Goal: Check status: Check status

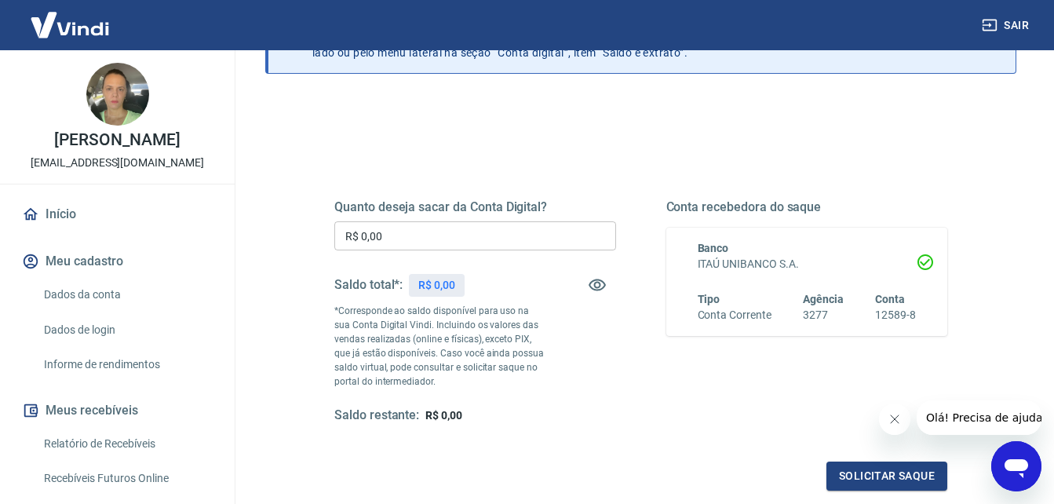
scroll to position [157, 0]
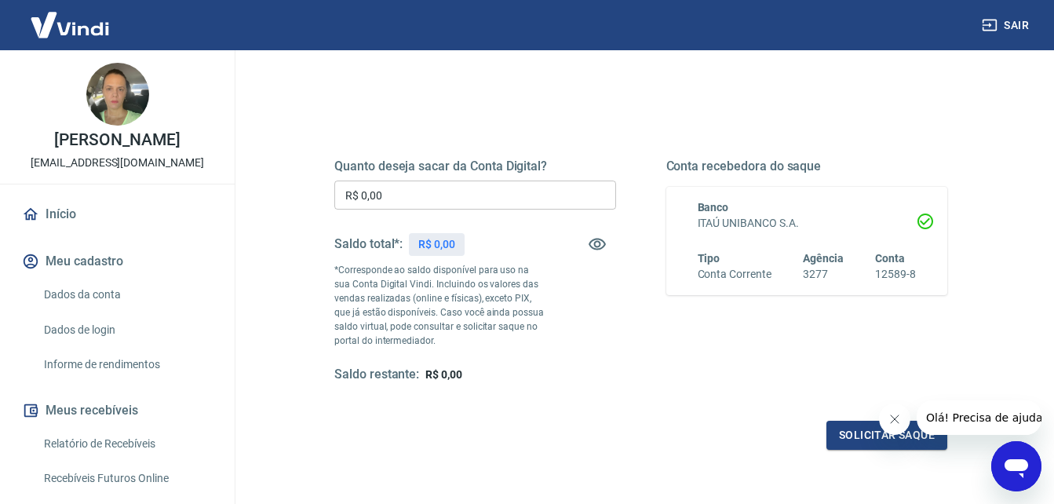
click at [895, 419] on icon "Fechar mensagem da empresa" at bounding box center [894, 419] width 13 height 13
click at [64, 232] on link "Início" at bounding box center [117, 214] width 197 height 35
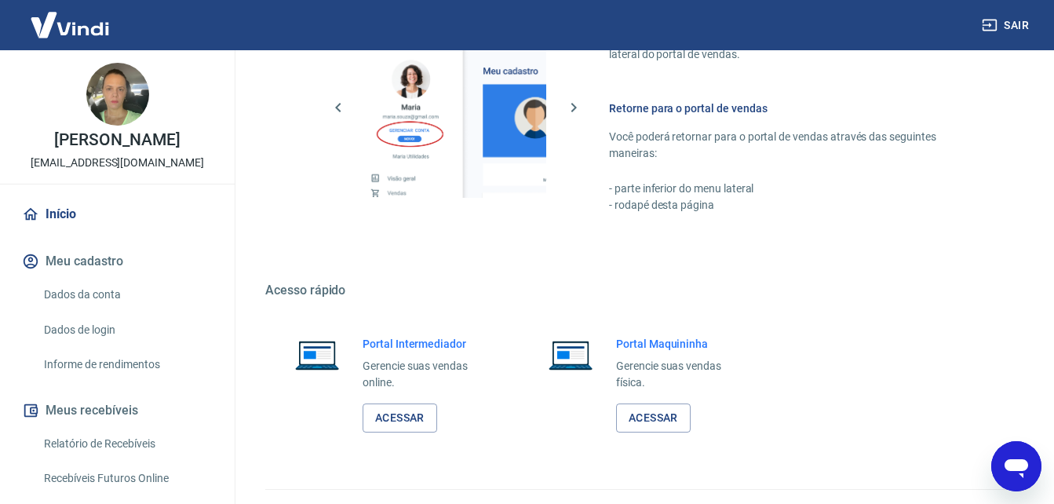
scroll to position [784, 0]
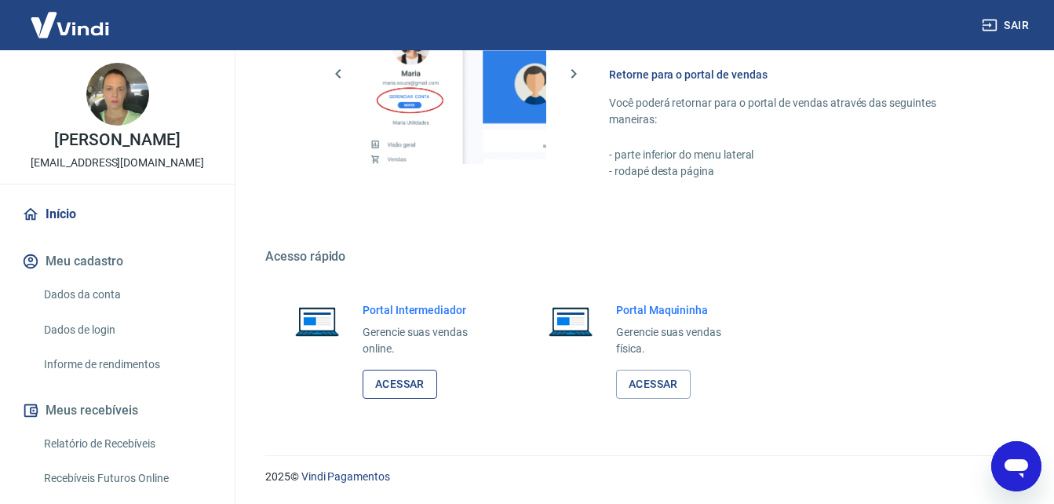
click at [381, 386] on link "Acessar" at bounding box center [400, 384] width 75 height 29
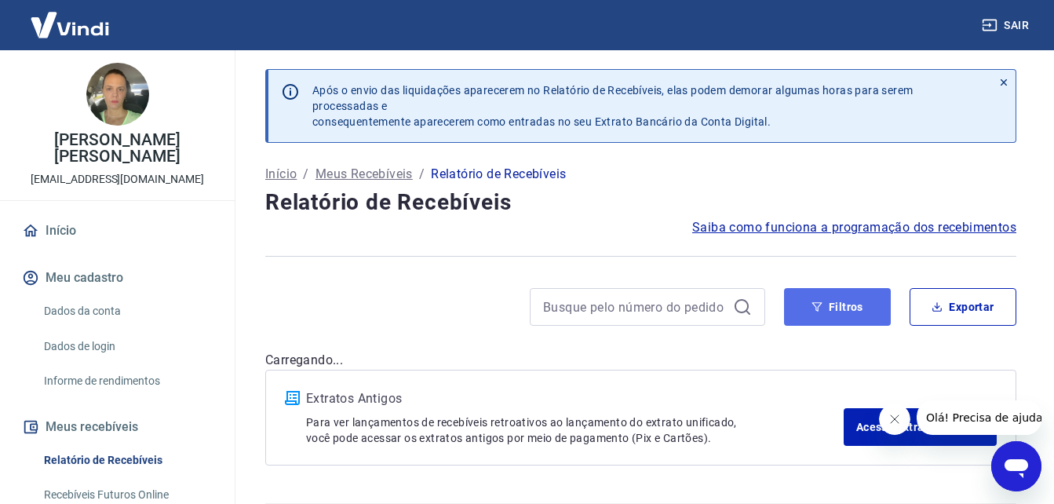
click at [842, 307] on button "Filtros" at bounding box center [837, 307] width 107 height 38
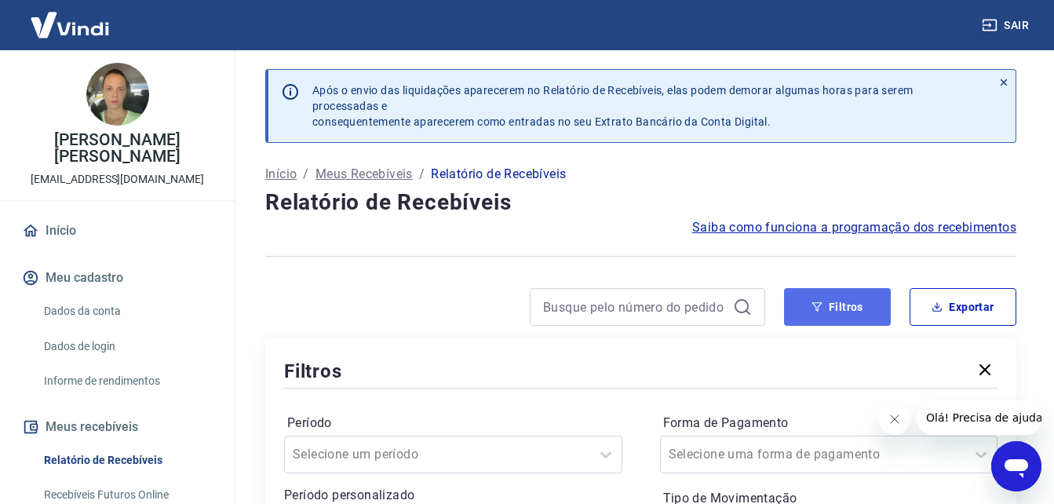
click at [830, 304] on button "Filtros" at bounding box center [837, 307] width 107 height 38
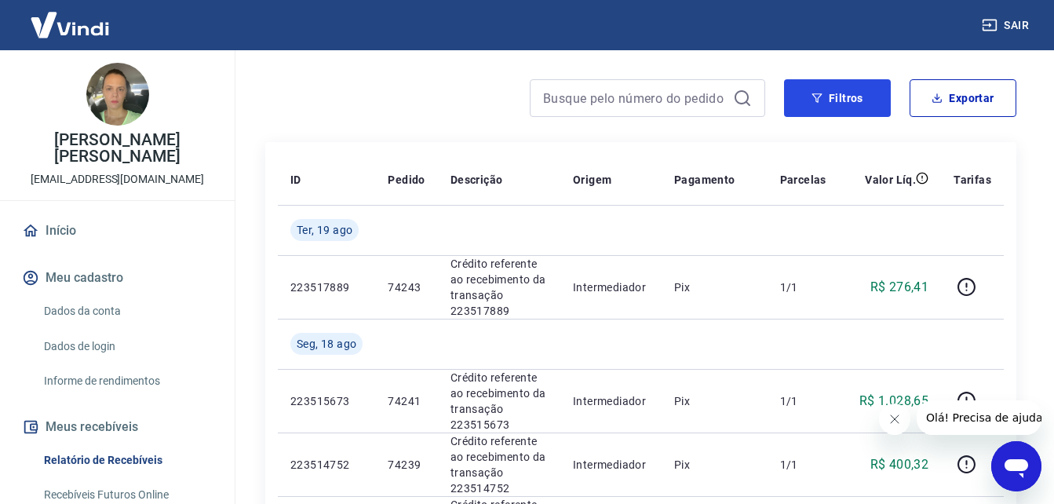
scroll to position [235, 0]
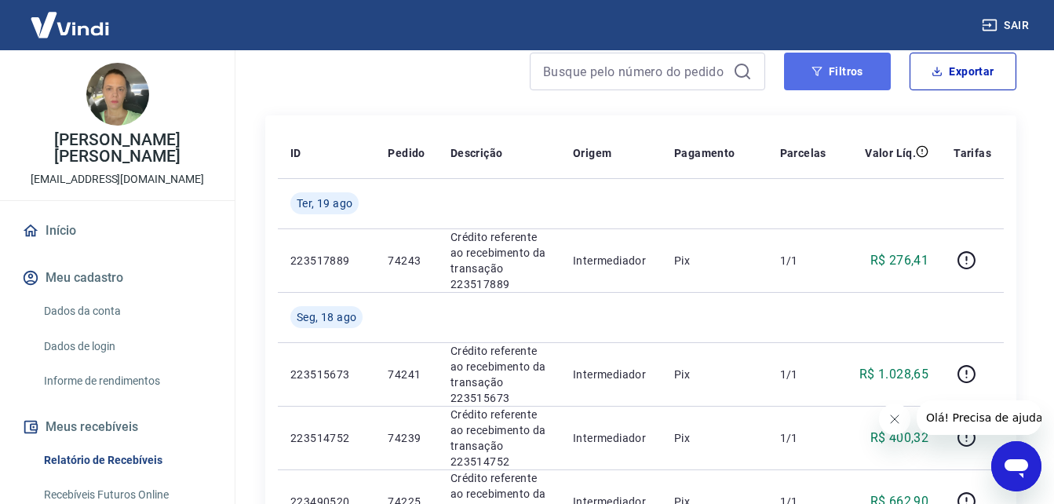
click at [848, 72] on button "Filtros" at bounding box center [837, 72] width 107 height 38
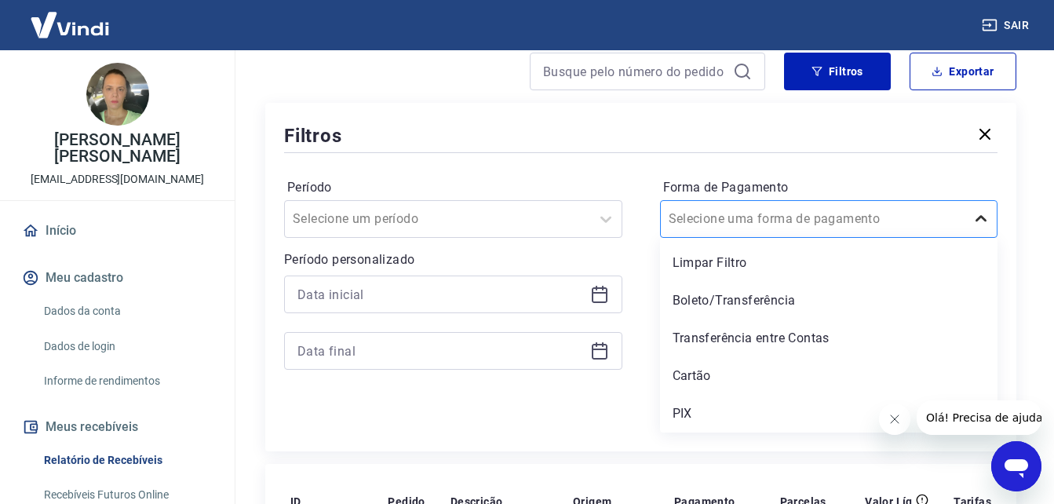
click at [977, 219] on icon at bounding box center [980, 218] width 11 height 6
click at [741, 303] on div "Boleto/Transferência" at bounding box center [829, 300] width 338 height 31
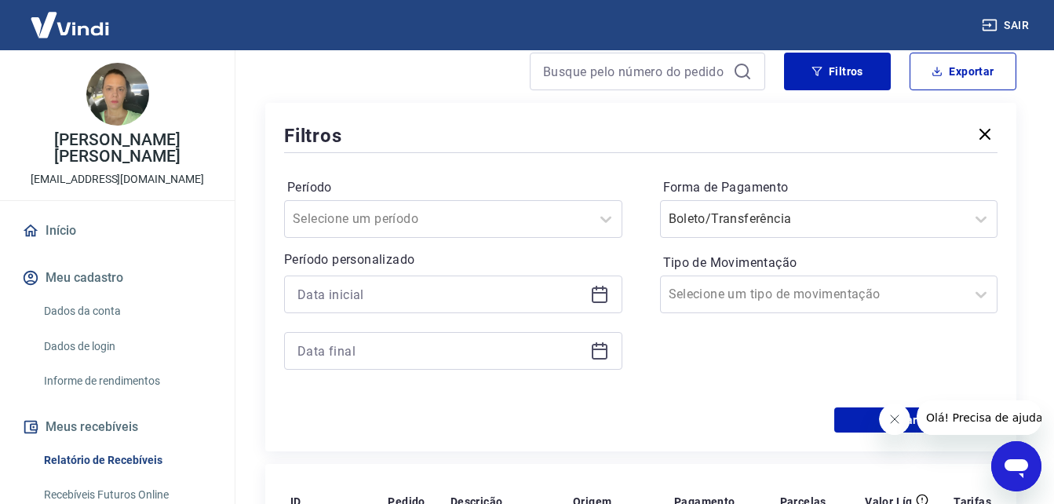
click at [891, 415] on icon "Fechar mensagem da empresa" at bounding box center [894, 419] width 13 height 13
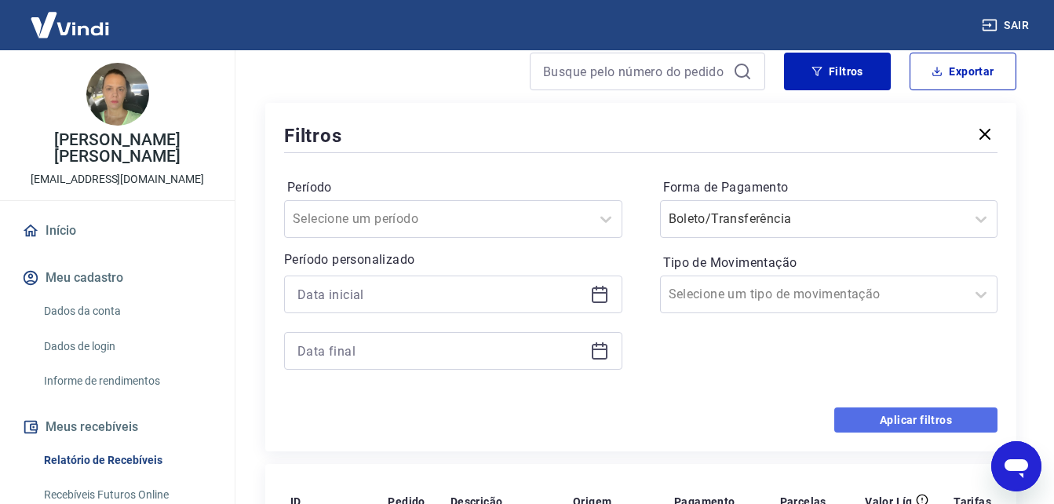
click at [889, 421] on button "Aplicar filtros" at bounding box center [915, 419] width 163 height 25
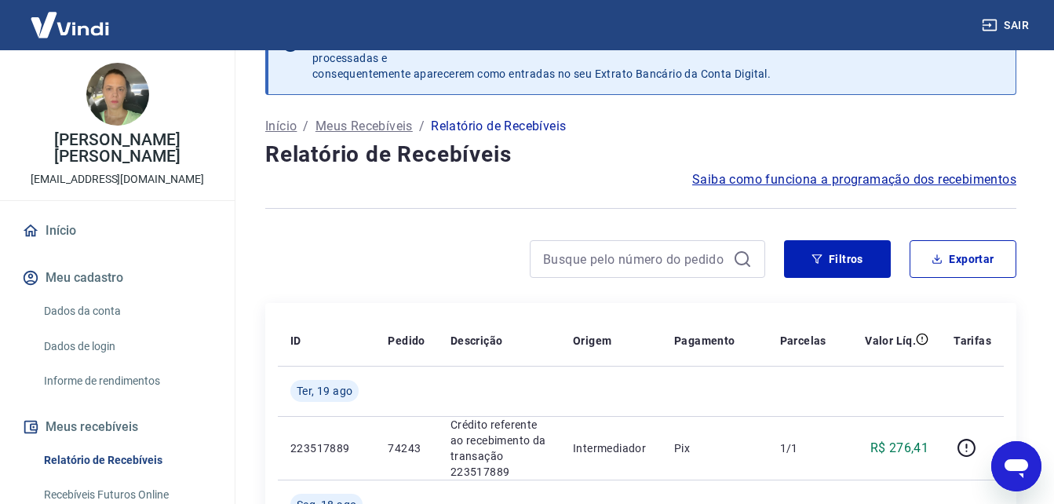
scroll to position [235, 0]
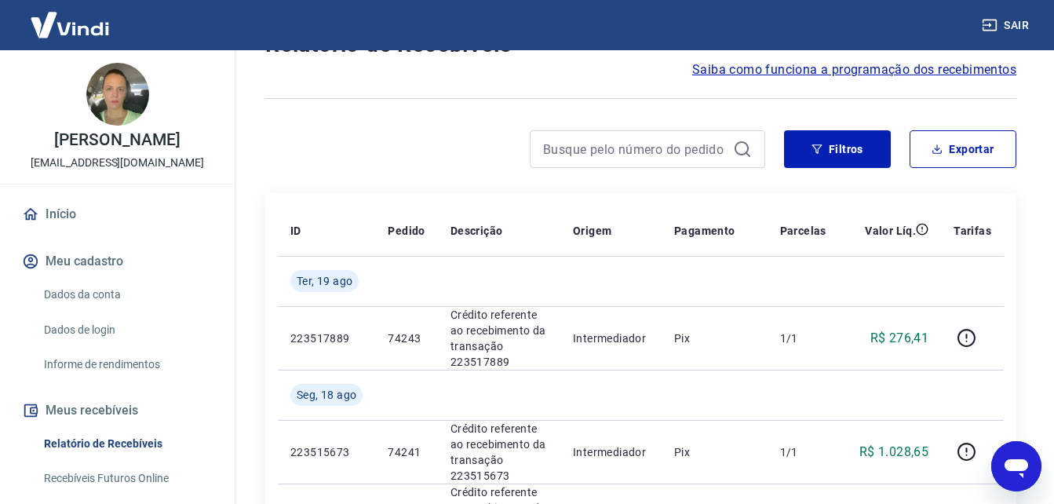
scroll to position [157, 0]
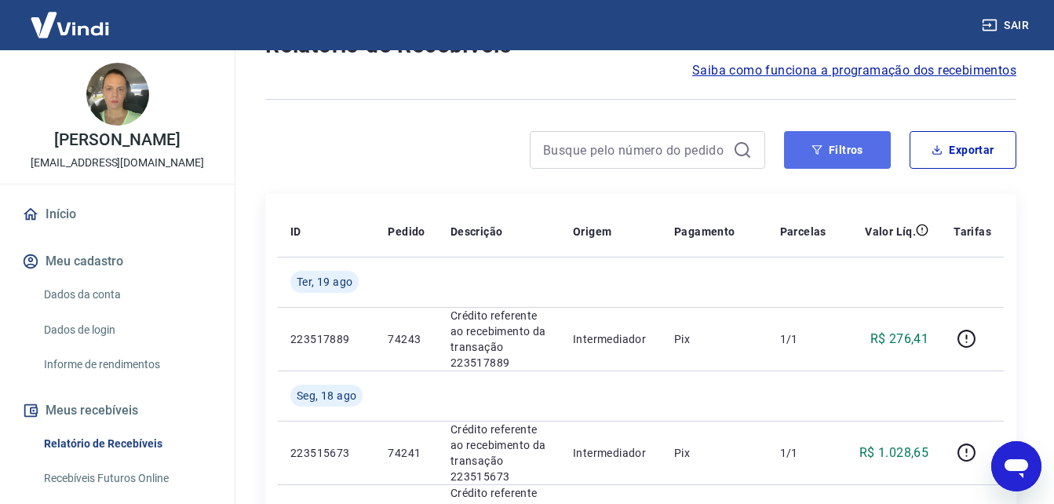
click at [854, 148] on button "Filtros" at bounding box center [837, 150] width 107 height 38
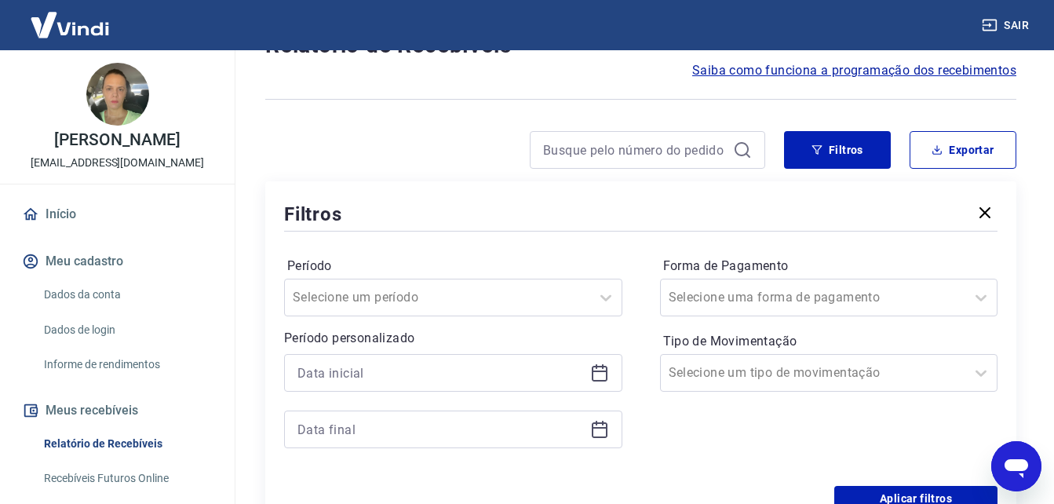
click at [983, 219] on icon "button" at bounding box center [984, 212] width 19 height 19
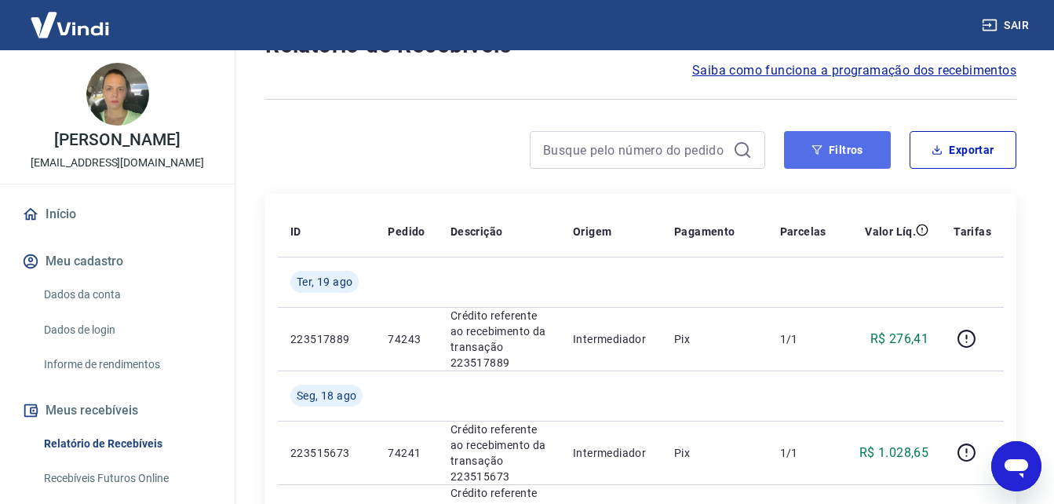
click at [839, 155] on button "Filtros" at bounding box center [837, 150] width 107 height 38
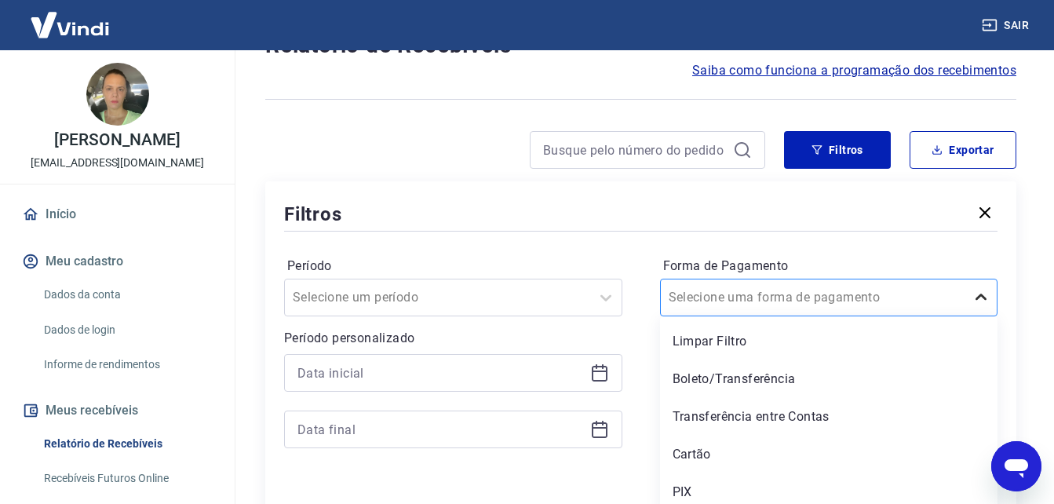
scroll to position [164, 0]
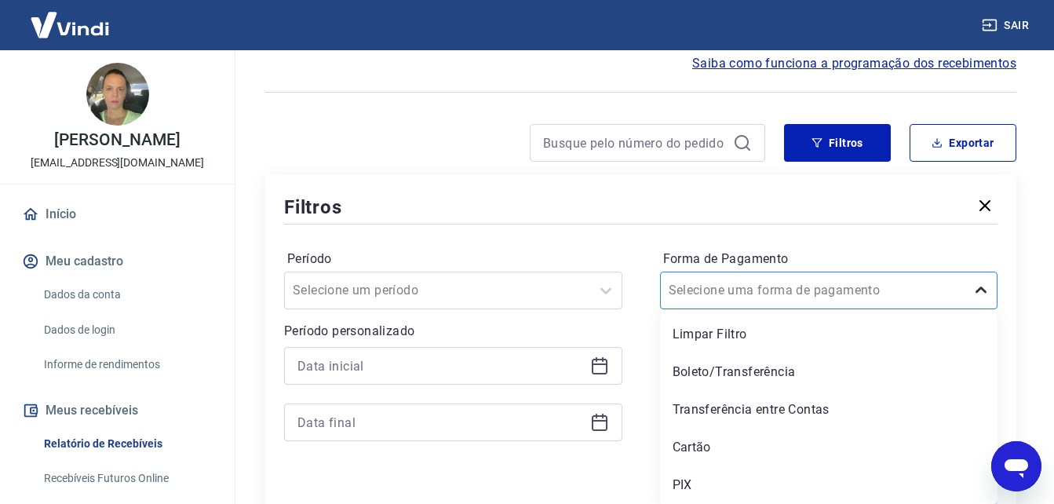
click at [979, 297] on icon at bounding box center [981, 290] width 19 height 19
click at [784, 371] on div "Boleto/Transferência" at bounding box center [829, 371] width 338 height 31
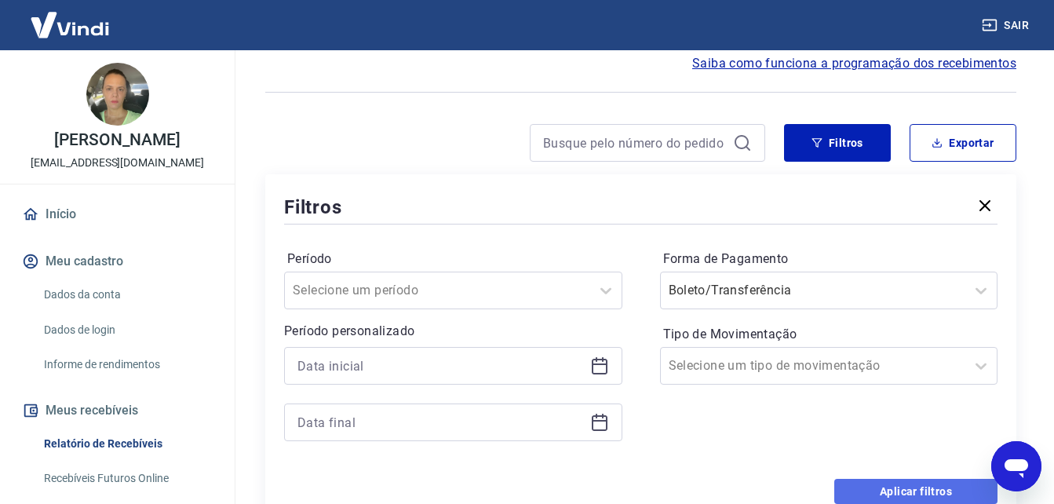
click at [886, 492] on button "Aplicar filtros" at bounding box center [915, 491] width 163 height 25
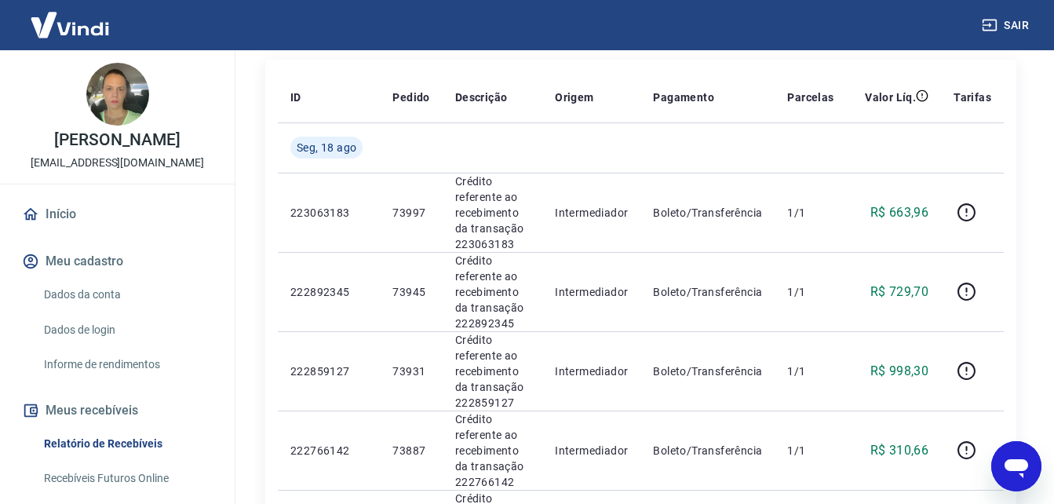
scroll to position [164, 0]
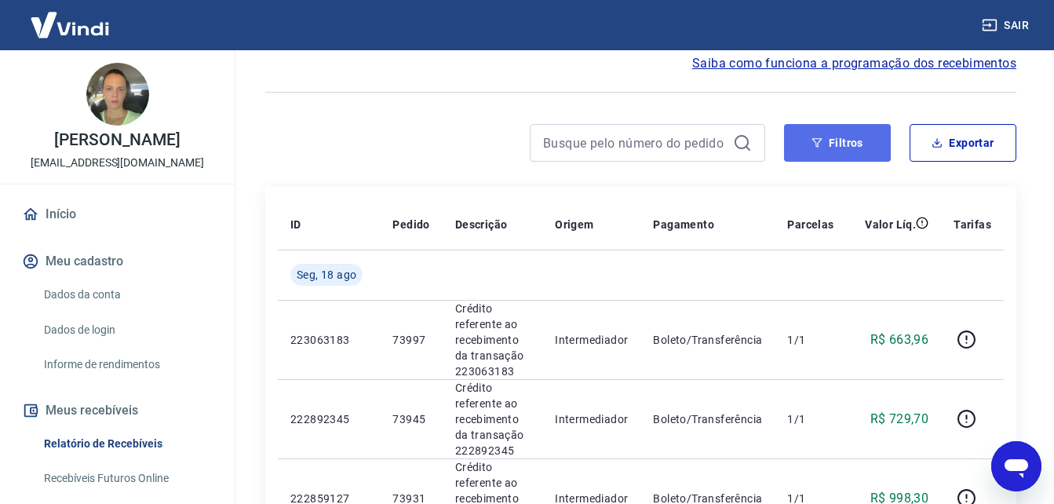
click at [851, 152] on button "Filtros" at bounding box center [837, 143] width 107 height 38
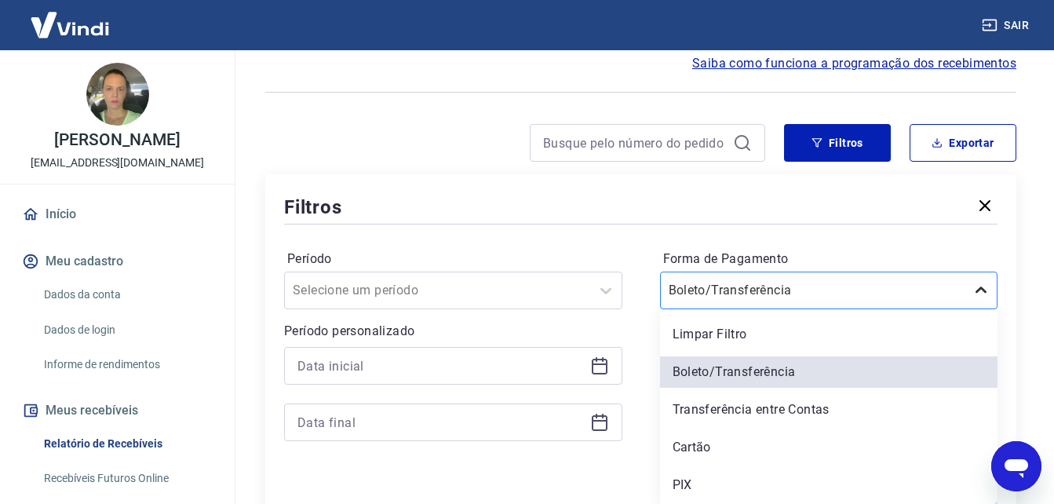
click at [983, 287] on icon at bounding box center [981, 290] width 19 height 19
click at [684, 484] on div "PIX" at bounding box center [829, 484] width 338 height 31
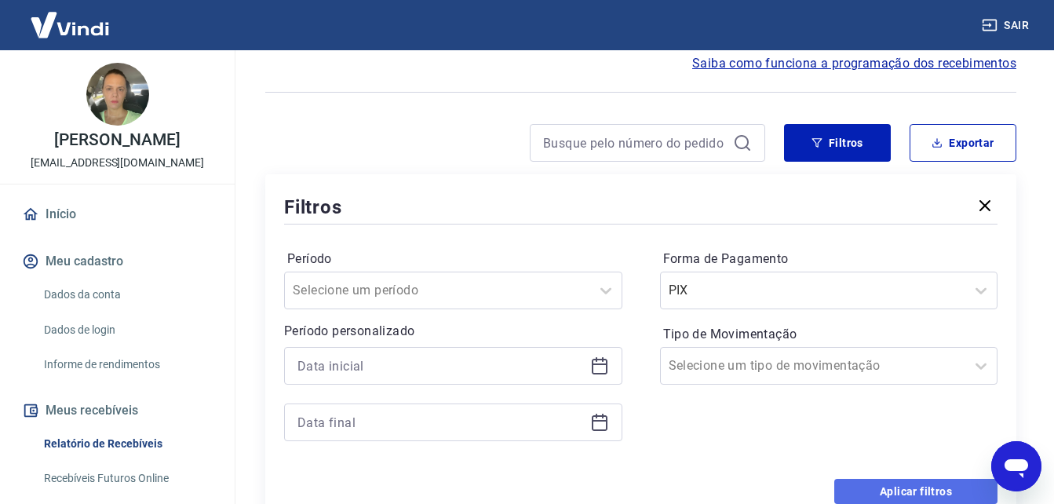
click at [927, 489] on button "Aplicar filtros" at bounding box center [915, 491] width 163 height 25
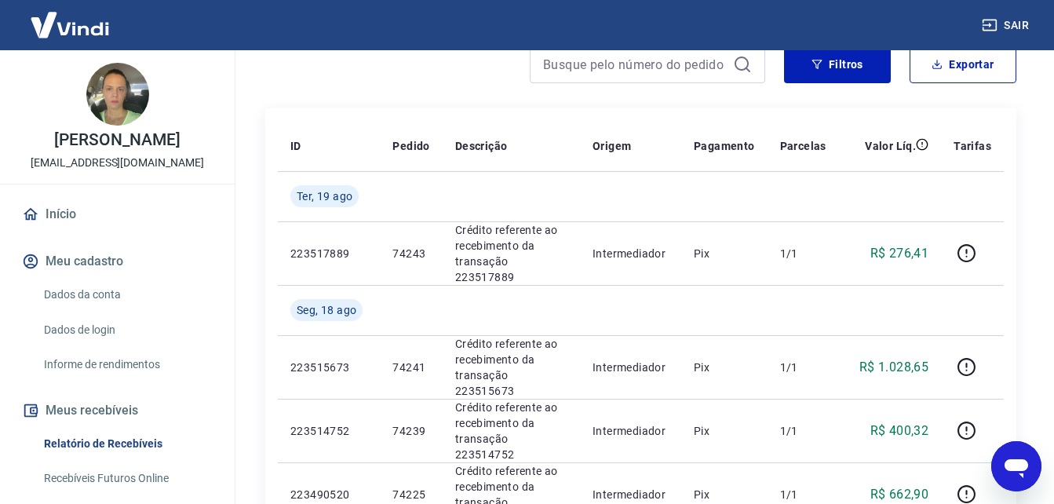
scroll to position [321, 0]
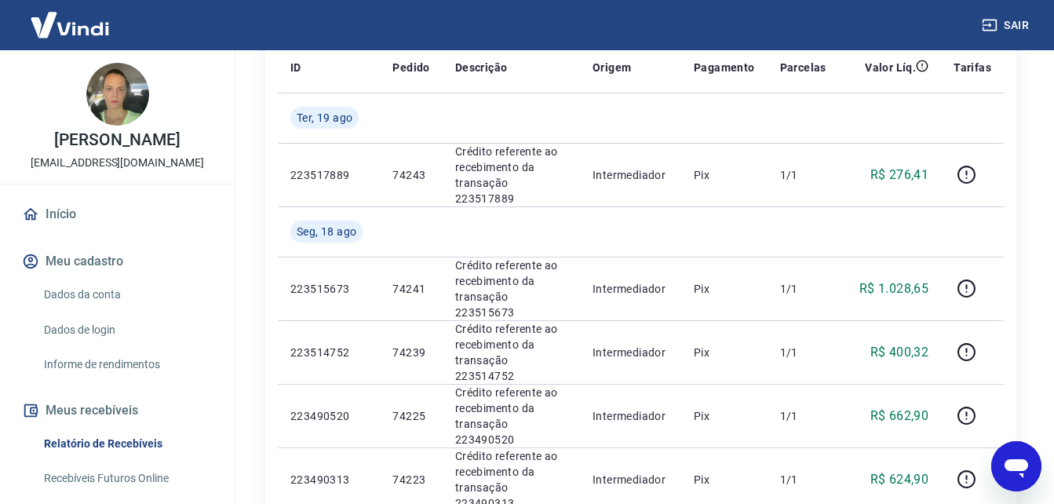
click at [71, 232] on link "Início" at bounding box center [117, 214] width 197 height 35
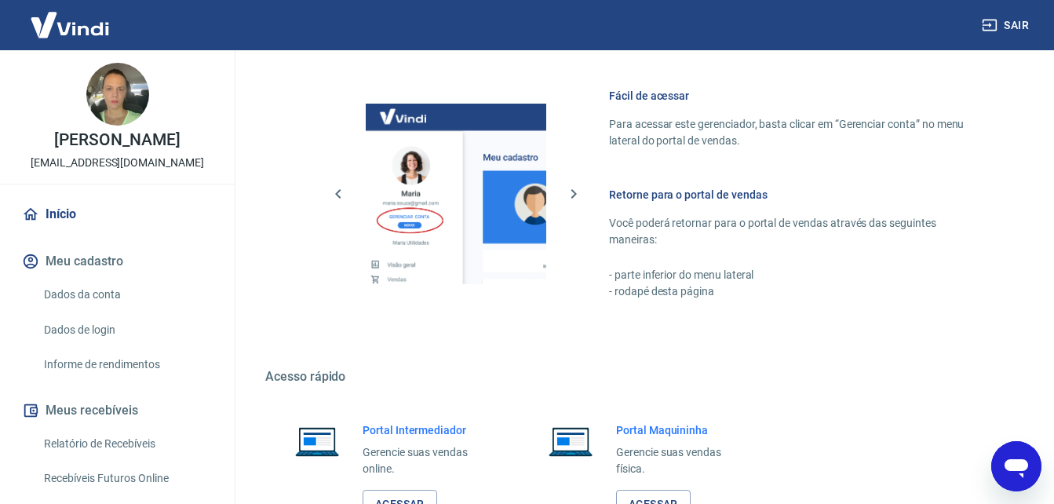
scroll to position [784, 0]
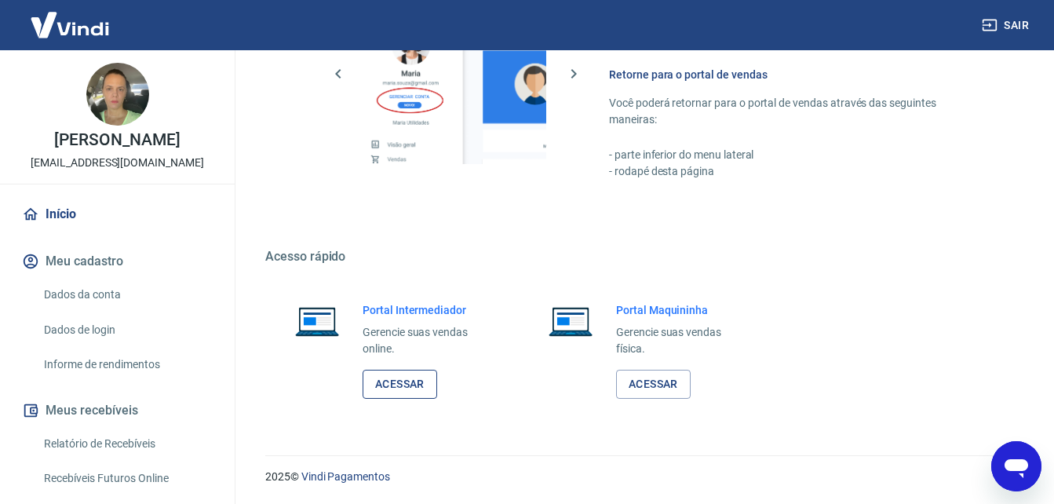
click at [384, 382] on link "Acessar" at bounding box center [400, 384] width 75 height 29
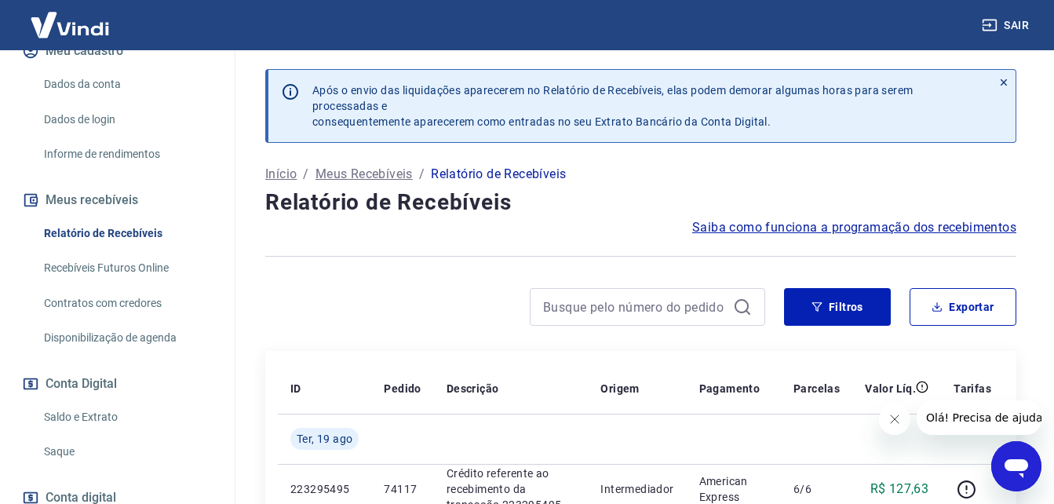
scroll to position [235, 0]
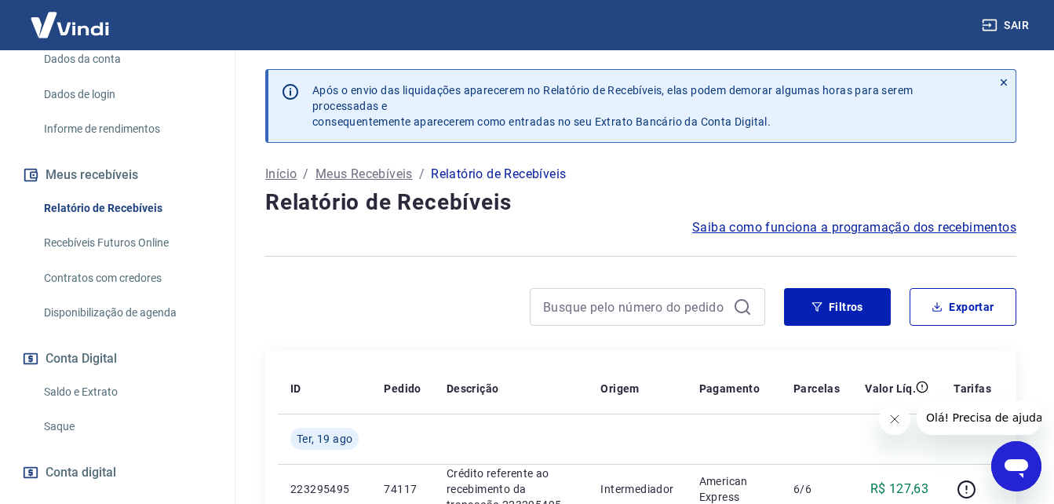
click at [90, 408] on link "Saldo e Extrato" at bounding box center [127, 392] width 178 height 32
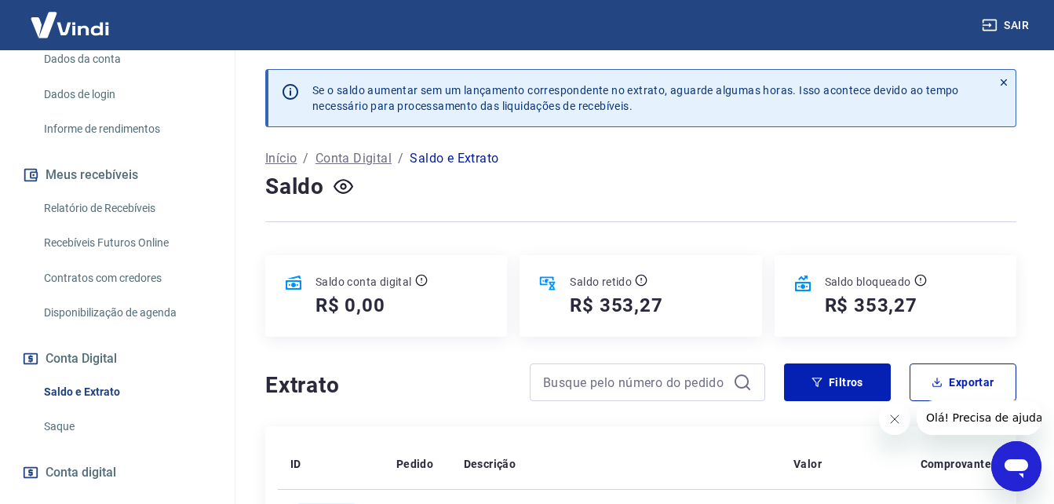
click at [894, 418] on icon "Fechar mensagem da empresa" at bounding box center [894, 419] width 13 height 13
